Goal: Task Accomplishment & Management: Complete application form

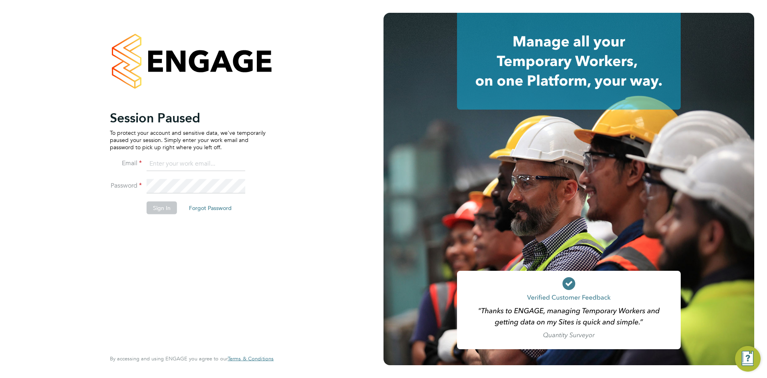
click at [212, 158] on input at bounding box center [196, 164] width 99 height 14
type input "info@cbwstaffingsolutions.com"
click at [168, 204] on button "Sign In" at bounding box center [162, 207] width 30 height 13
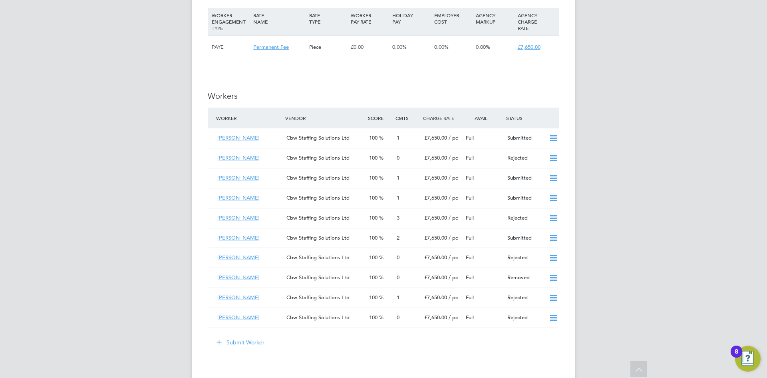
click at [239, 336] on button "Submit Worker" at bounding box center [241, 342] width 60 height 13
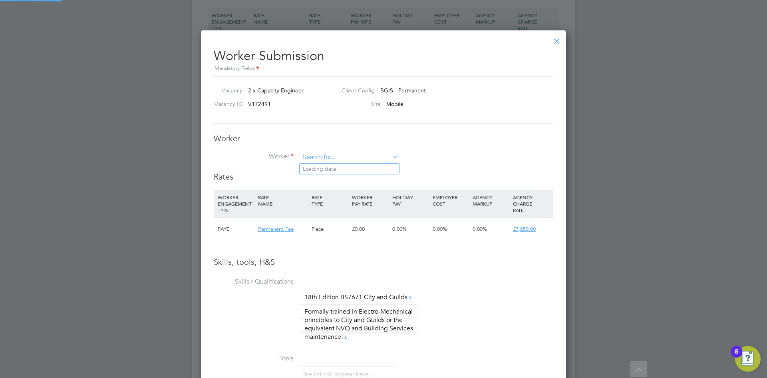
click at [377, 159] on input at bounding box center [349, 157] width 99 height 12
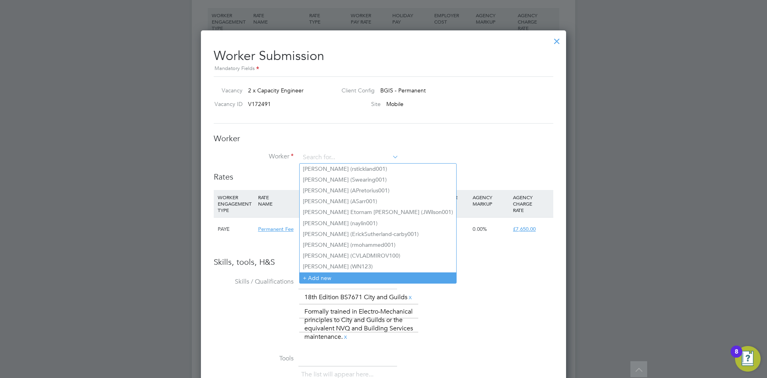
click at [324, 272] on li "+ Add new" at bounding box center [378, 277] width 157 height 11
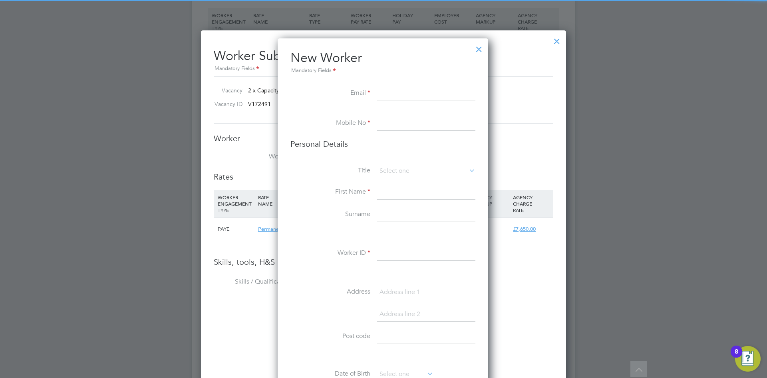
paste input "niall.lawlor98@googlemail.com"
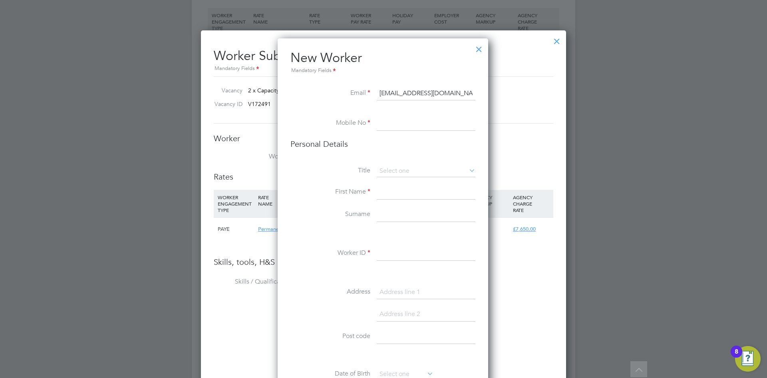
type input "niall.lawlor98@googlemail.com"
click at [412, 119] on input at bounding box center [426, 123] width 99 height 14
paste input "07971668473"
type input "07971668473"
click at [390, 195] on input at bounding box center [426, 192] width 99 height 14
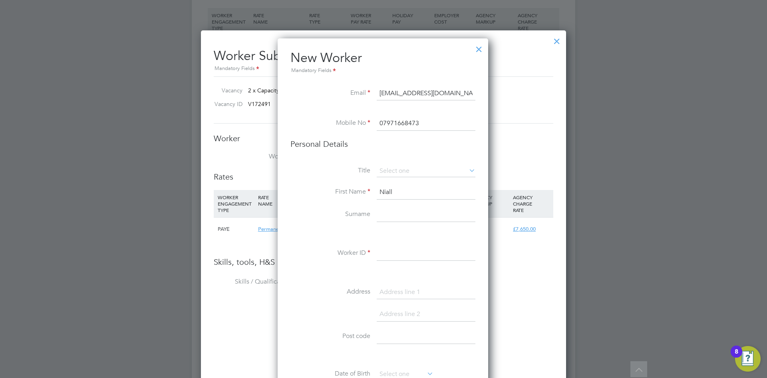
type input "Niall"
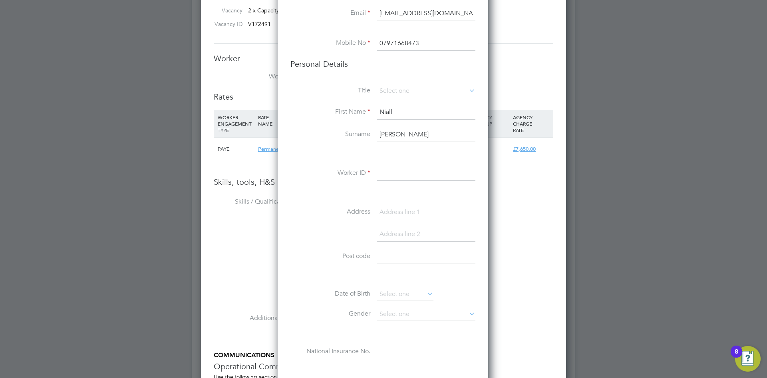
type input "Lawlor"
click at [404, 177] on input at bounding box center [426, 173] width 99 height 14
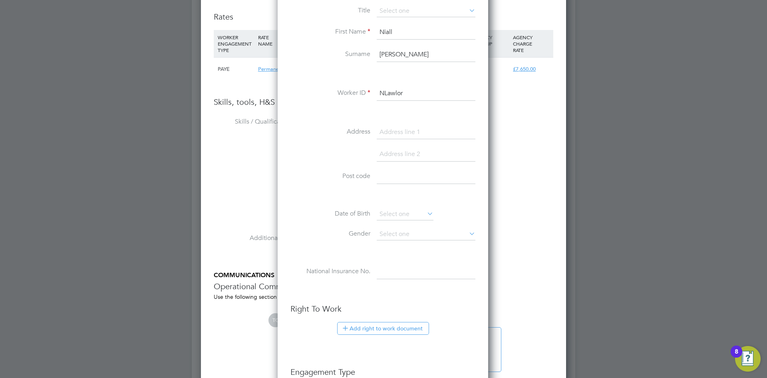
click at [414, 93] on input "NLawlor" at bounding box center [426, 93] width 99 height 14
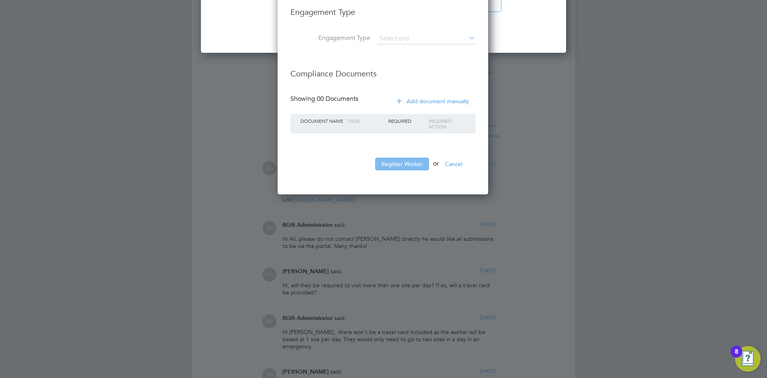
type input "NLawlor001"
click at [405, 169] on button "Register Worker" at bounding box center [402, 163] width 54 height 13
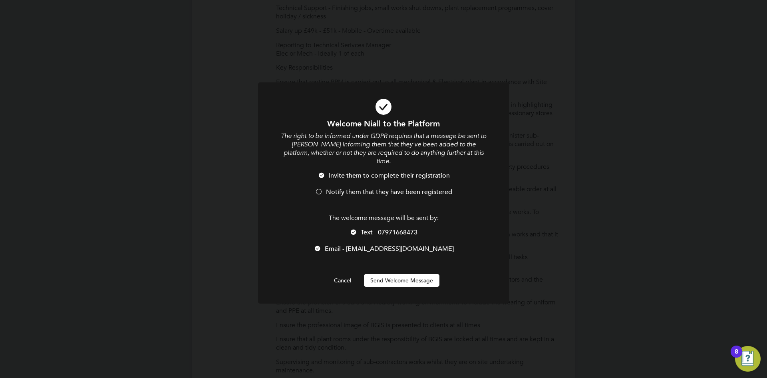
click at [317, 188] on div at bounding box center [319, 192] width 8 height 8
click at [354, 229] on div at bounding box center [354, 233] width 8 height 8
click at [378, 274] on button "Send Welcome Message" at bounding box center [402, 280] width 76 height 13
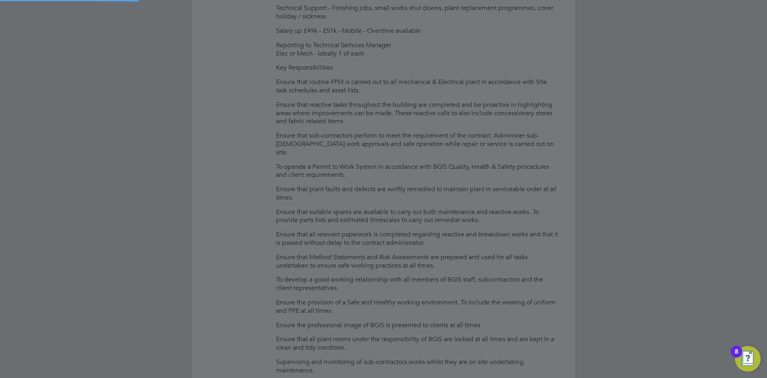
type input "Niall Lawlor (NLawlor001)"
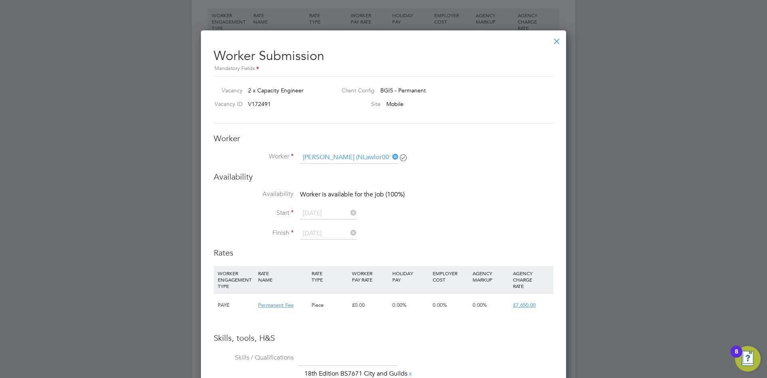
click at [560, 39] on div at bounding box center [557, 39] width 14 height 14
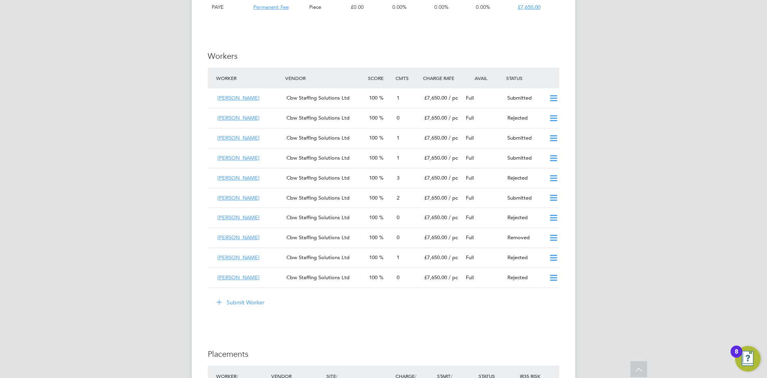
click at [248, 296] on button "Submit Worker" at bounding box center [241, 302] width 60 height 13
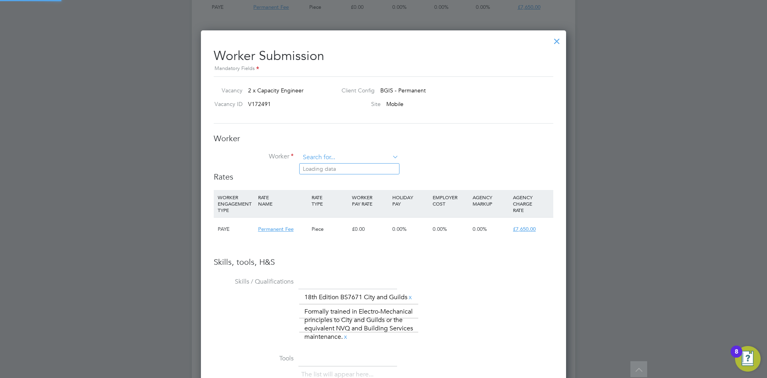
click at [333, 155] on input at bounding box center [349, 157] width 99 height 12
click at [334, 168] on li "Niall Lawlor (NLawlor001)" at bounding box center [350, 168] width 100 height 11
type input "Niall Lawlor (NLawlor001)"
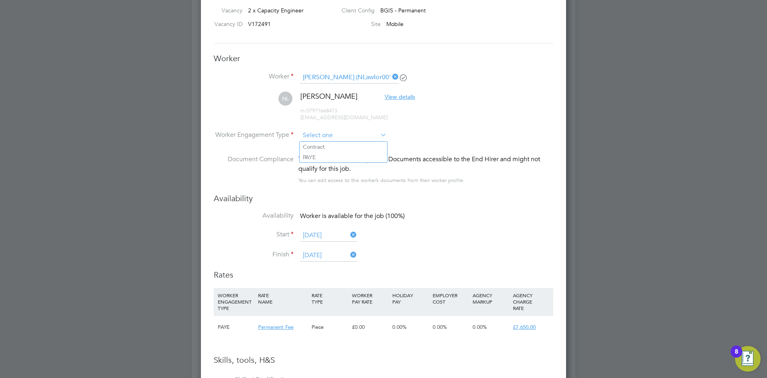
click at [336, 138] on input at bounding box center [343, 135] width 87 height 12
click at [322, 155] on li "PAYE" at bounding box center [344, 157] width 88 height 10
type input "PAYE"
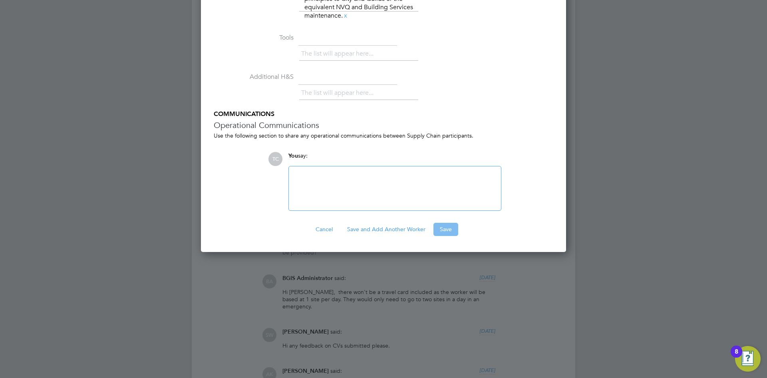
click at [443, 233] on button "Save" at bounding box center [446, 229] width 25 height 13
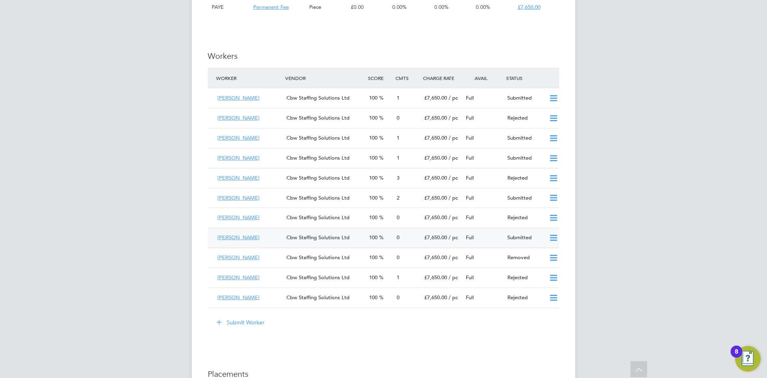
click at [251, 231] on div "Niall Lawlor" at bounding box center [248, 237] width 69 height 13
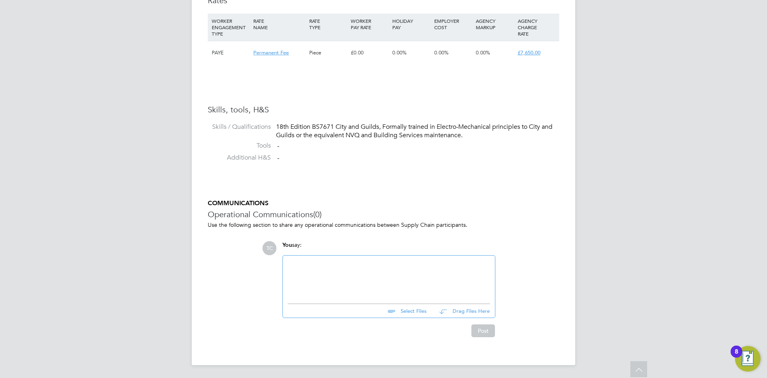
click at [420, 309] on input "file" at bounding box center [430, 309] width 120 height 11
click at [419, 311] on input "file" at bounding box center [430, 309] width 120 height 11
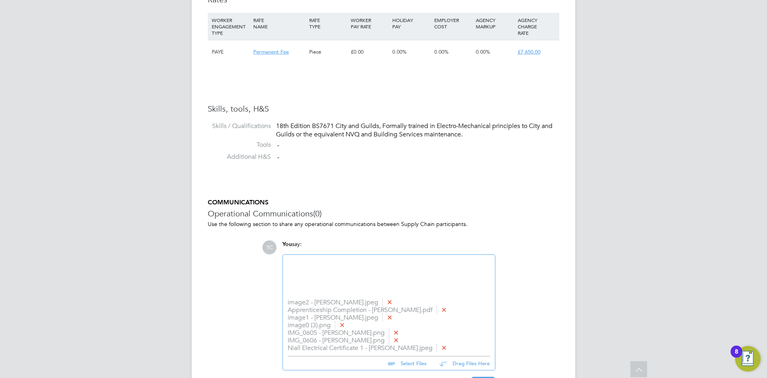
type input "C:\fakepath\image0 (3).png"
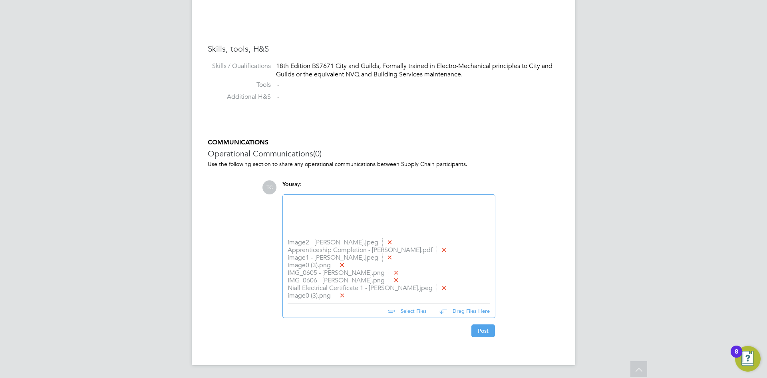
scroll to position [617, 0]
click at [410, 309] on input "file" at bounding box center [430, 309] width 120 height 11
type input "C:\fakepath\Niall Lawlor - CBW Staffing Solutions CV.pdf"
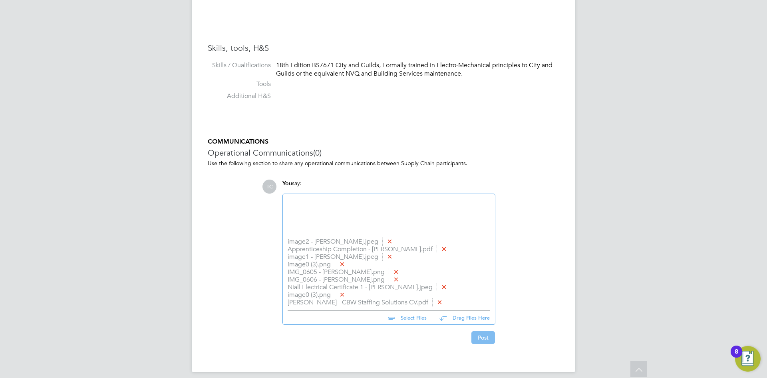
click at [479, 337] on button "Post" at bounding box center [484, 337] width 24 height 13
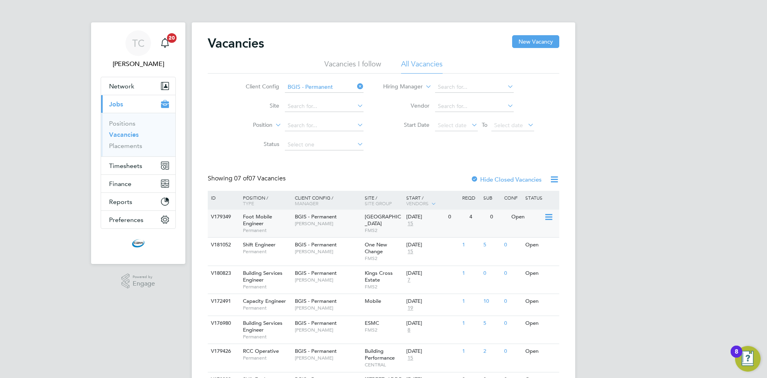
click at [332, 226] on span "[PERSON_NAME]" at bounding box center [328, 223] width 66 height 6
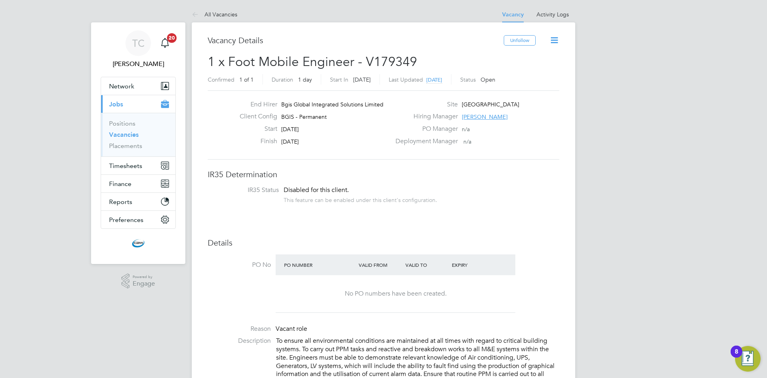
drag, startPoint x: 499, startPoint y: 116, endPoint x: 463, endPoint y: 115, distance: 36.4
click at [463, 115] on div "Hiring Manager [PERSON_NAME]" at bounding box center [477, 118] width 172 height 12
